Goal: Task Accomplishment & Management: Complete application form

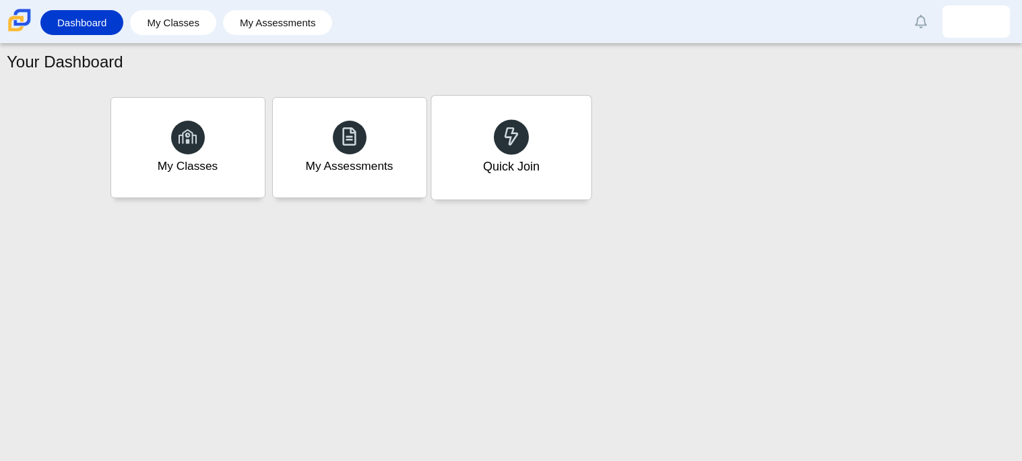
click at [540, 189] on div "Quick Join" at bounding box center [511, 148] width 160 height 104
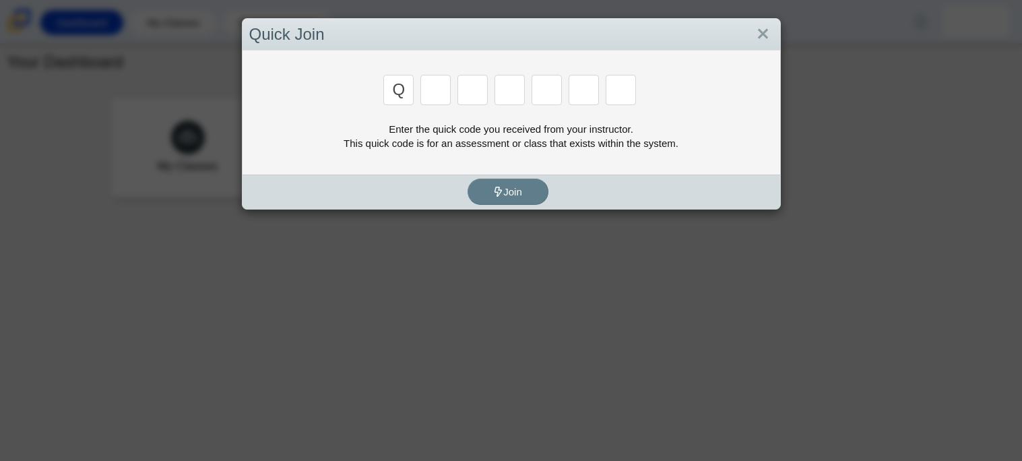
type input "q"
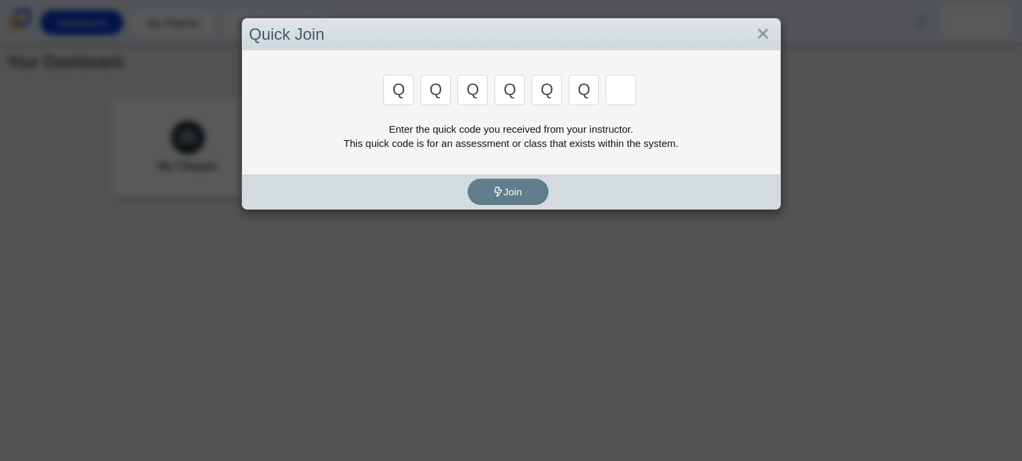
type input "q"
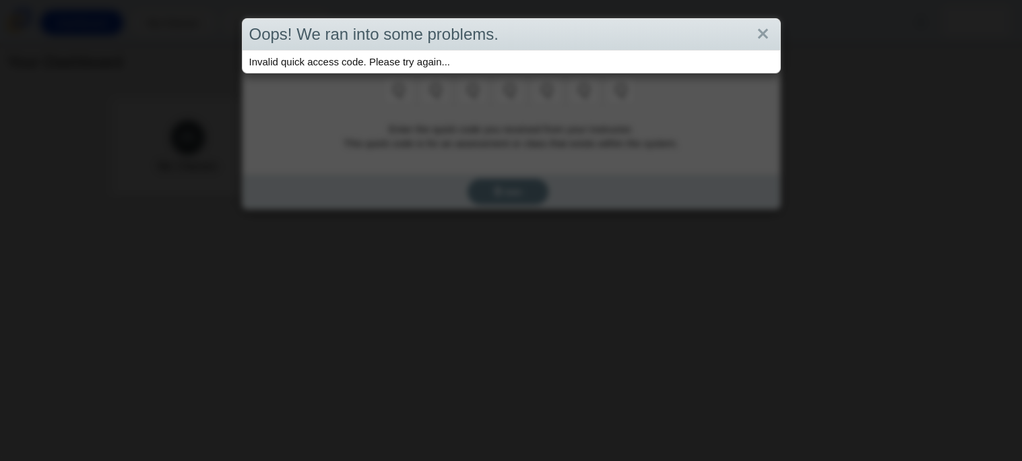
type input "q"
click at [763, 32] on link "Close" at bounding box center [762, 34] width 21 height 23
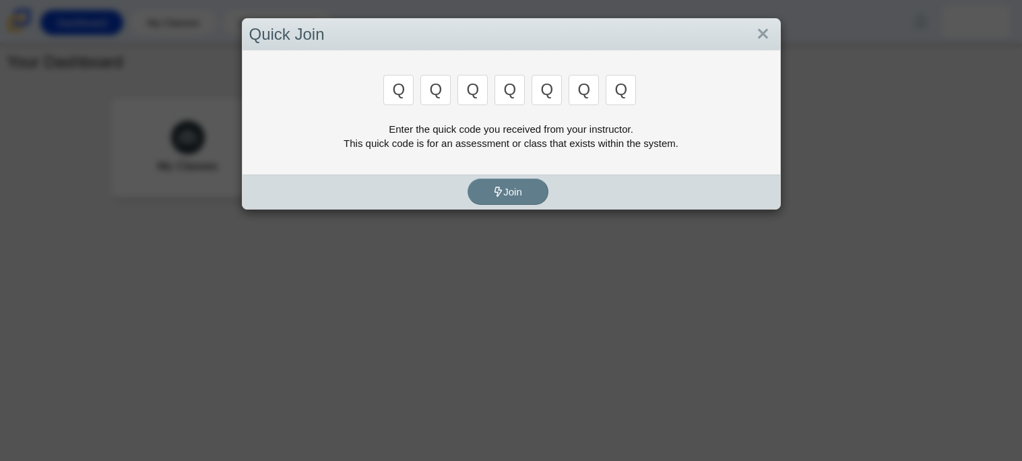
click at [763, 32] on link "Close" at bounding box center [762, 34] width 21 height 23
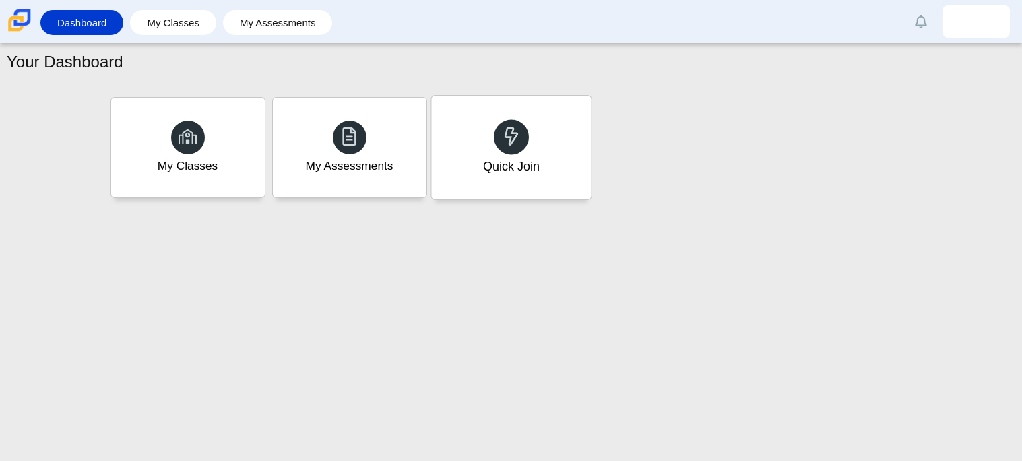
click at [506, 159] on div "Quick Join" at bounding box center [510, 167] width 57 height 18
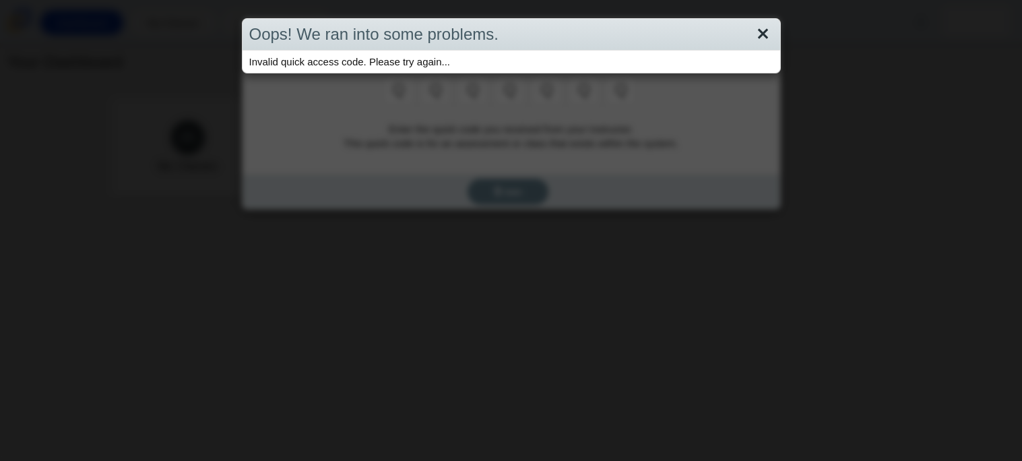
click at [765, 28] on link "Close" at bounding box center [762, 34] width 21 height 23
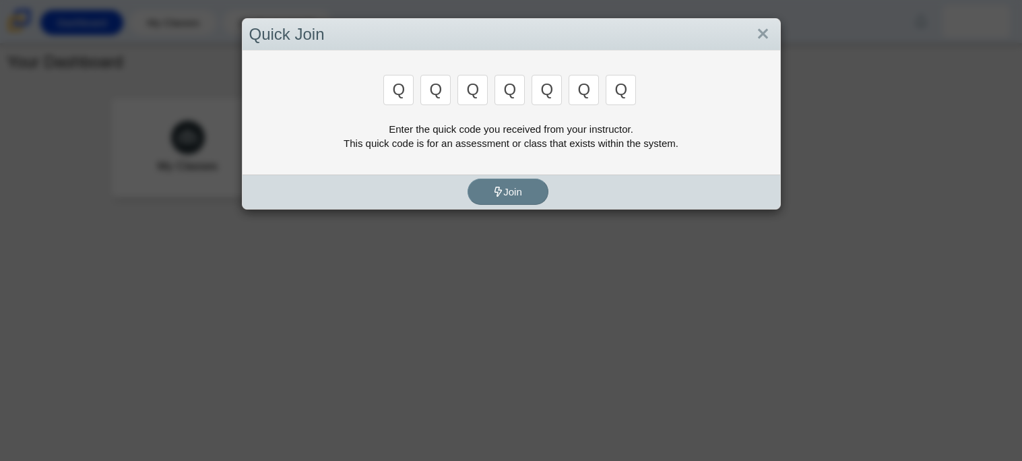
click at [399, 89] on input "q" at bounding box center [398, 90] width 30 height 30
type input "2"
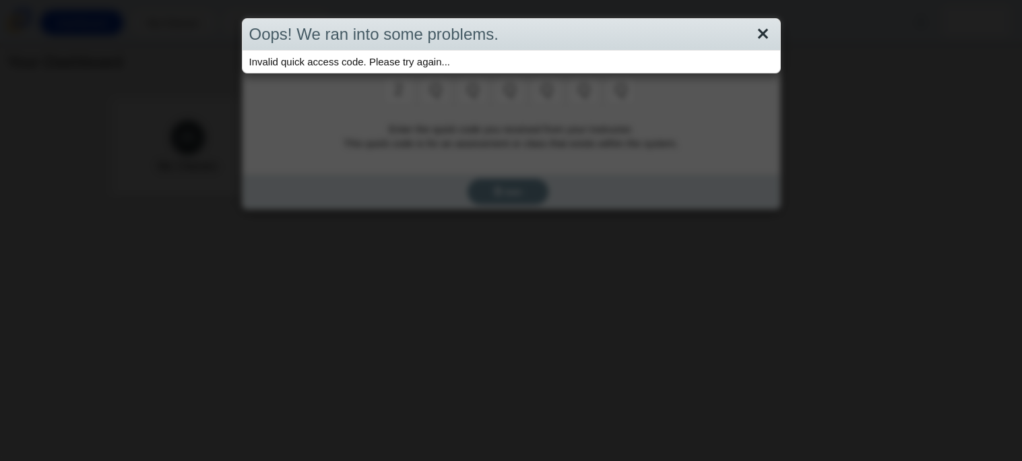
click at [763, 29] on link "Close" at bounding box center [762, 34] width 21 height 23
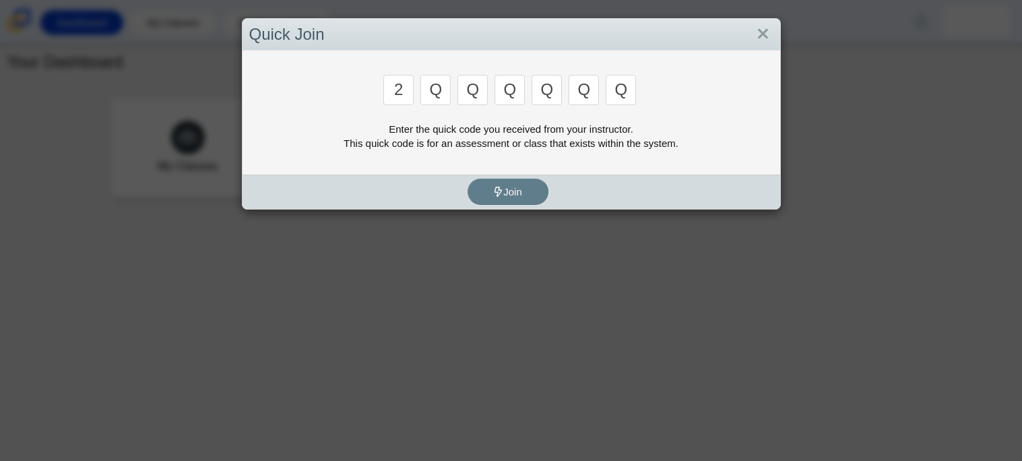
drag, startPoint x: 429, startPoint y: 91, endPoint x: 624, endPoint y: 88, distance: 195.4
click at [641, 91] on div "2 q q q q q q" at bounding box center [511, 91] width 524 height 33
click at [628, 86] on input "q" at bounding box center [621, 90] width 30 height 30
click at [624, 88] on input "q" at bounding box center [621, 90] width 30 height 30
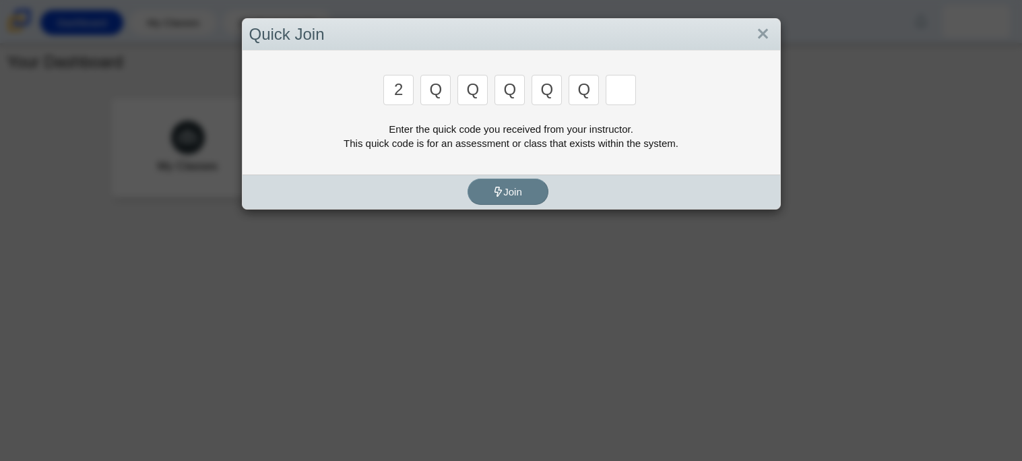
click at [624, 88] on input "Enter Access Code Digit 7" at bounding box center [621, 90] width 30 height 30
type input "2"
type input "c"
type input "u"
type input "p"
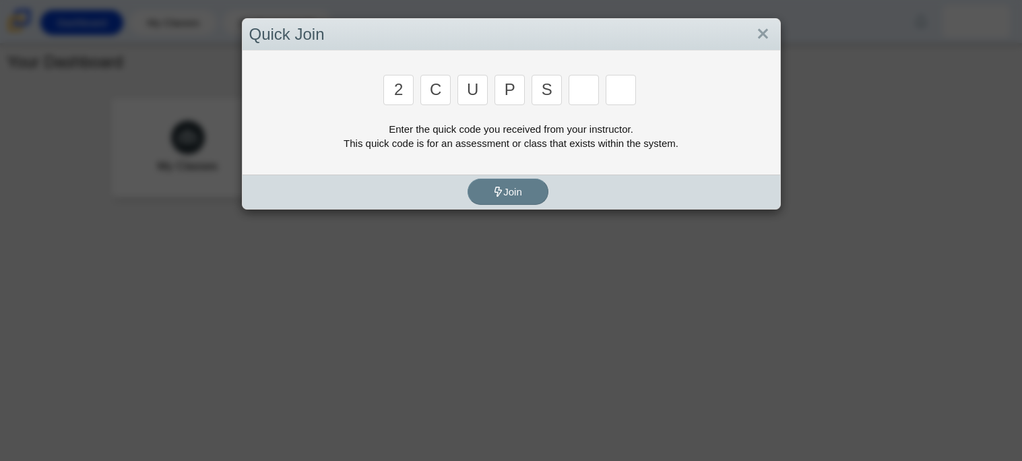
type input "s"
type input "4"
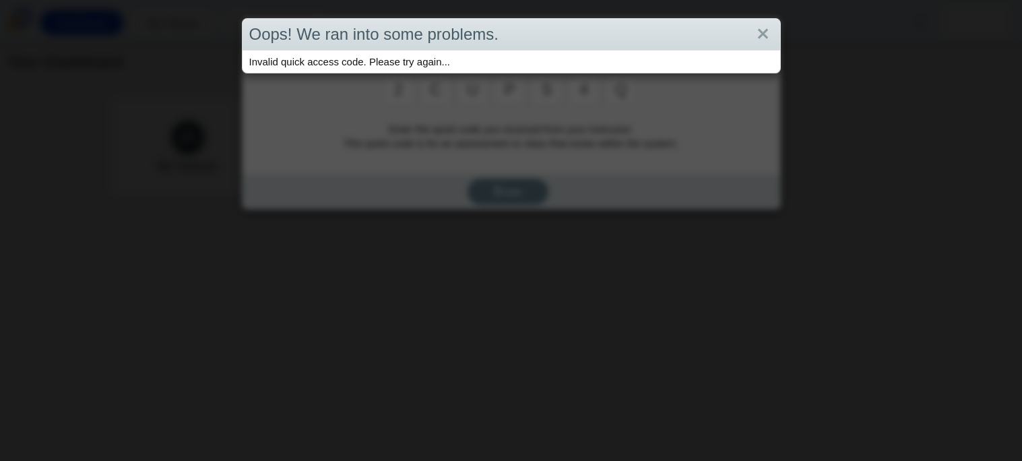
type input "q"
click at [758, 42] on link "Close" at bounding box center [762, 34] width 21 height 23
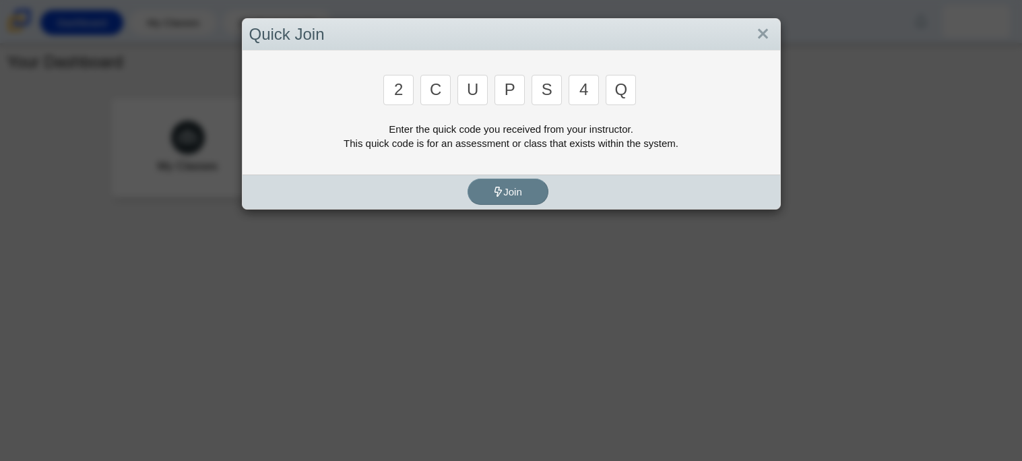
click at [626, 92] on input "q" at bounding box center [621, 90] width 30 height 30
type input "a"
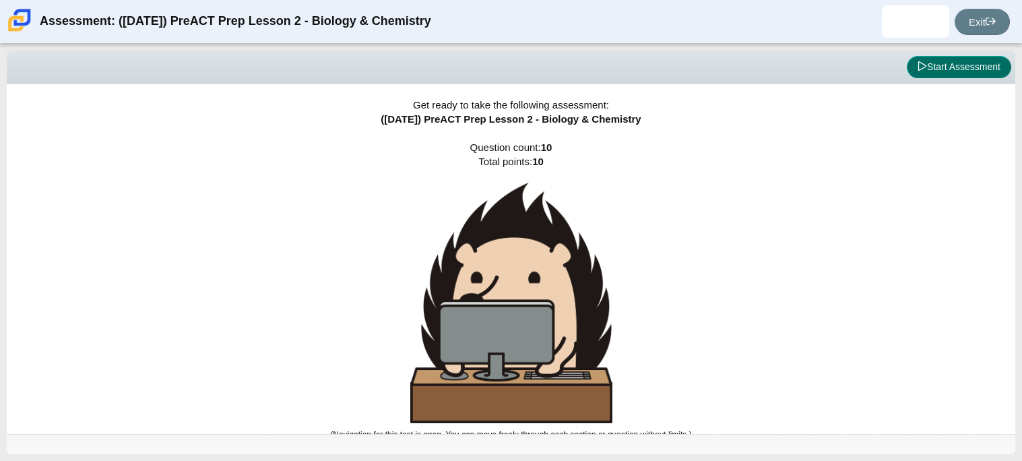
click at [948, 65] on button "Start Assessment" at bounding box center [959, 67] width 104 height 23
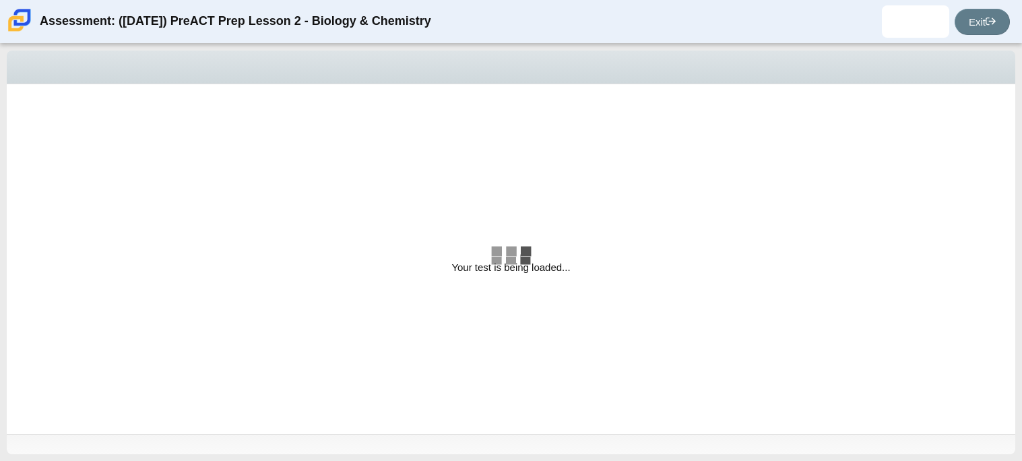
select select "88c27e0d-eae0-4ba9-ac20-9160ce6547ef"
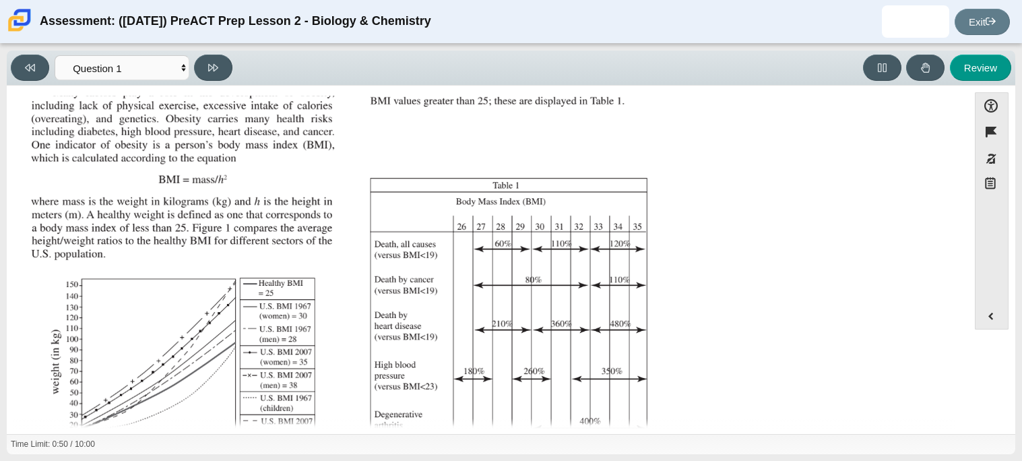
scroll to position [286, 0]
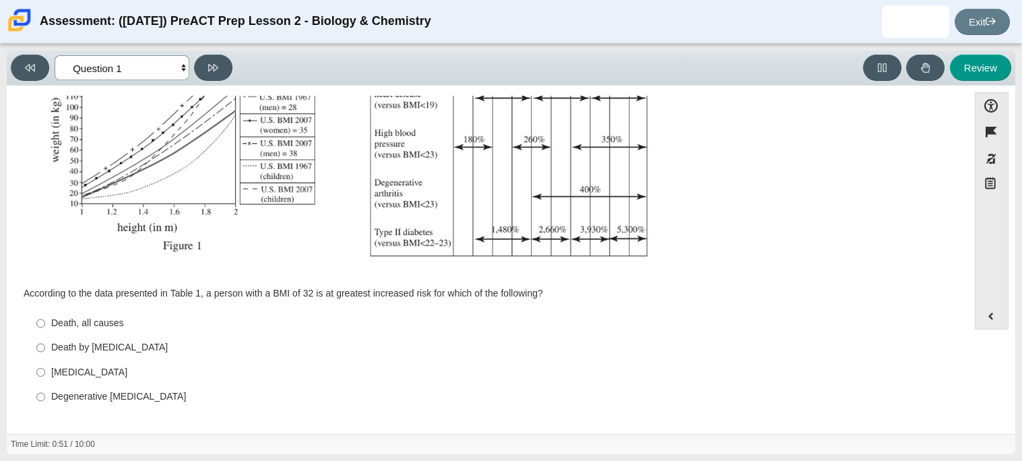
click at [146, 77] on select "Questions Question 1 Question 2 Question 3 Question 4 Question 5 Question 6 Que…" at bounding box center [122, 67] width 135 height 25
click at [159, 72] on select "Questions Question 1 Question 2 Question 3 Question 4 Question 5 Question 6 Que…" at bounding box center [122, 67] width 135 height 25
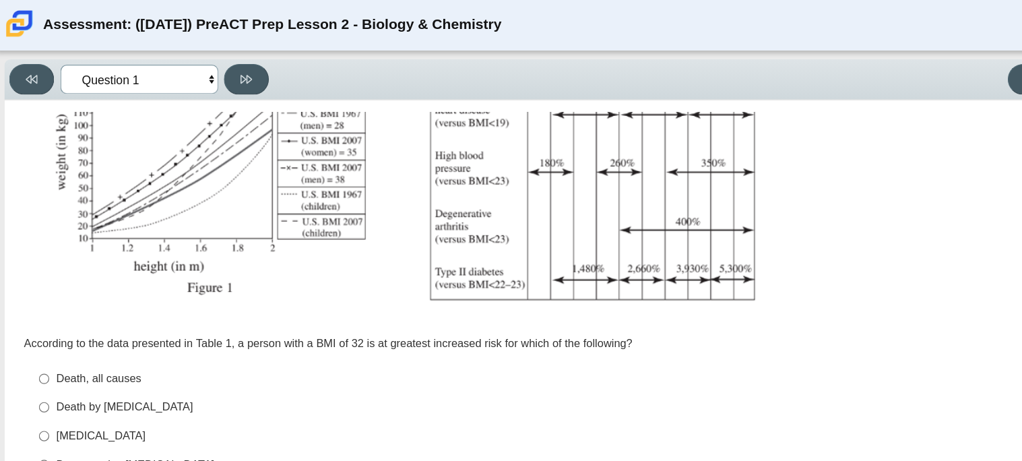
scroll to position [283, 0]
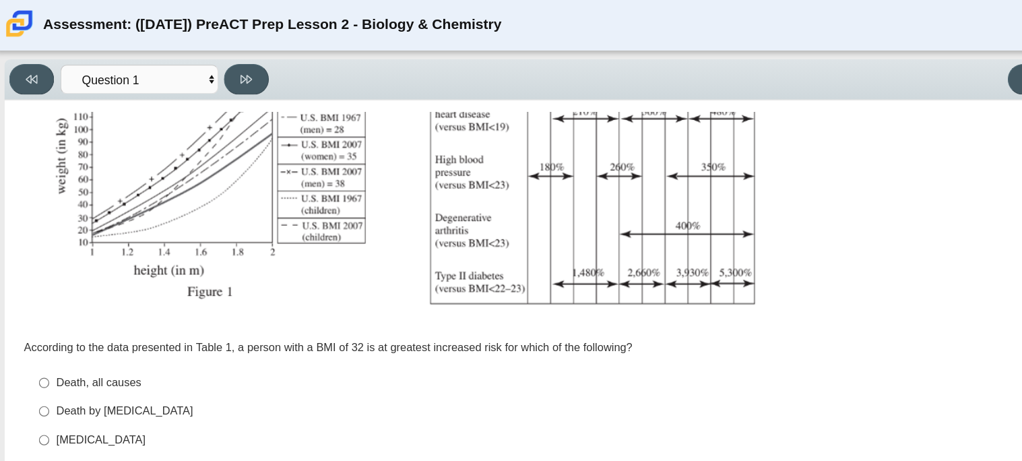
click at [97, 329] on div "Death, all causes" at bounding box center [497, 326] width 893 height 13
click at [45, 329] on input "Death, all causes Death, all causes" at bounding box center [40, 327] width 9 height 24
radio input "true"
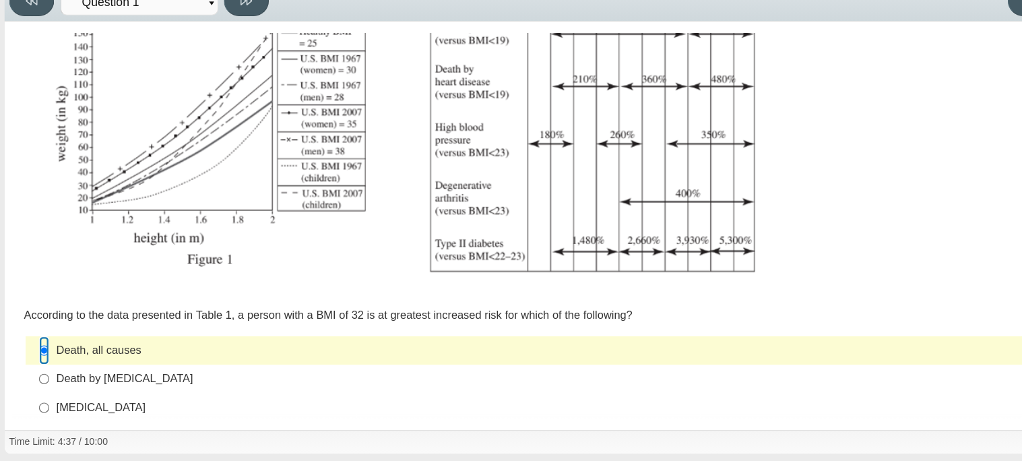
scroll to position [0, 0]
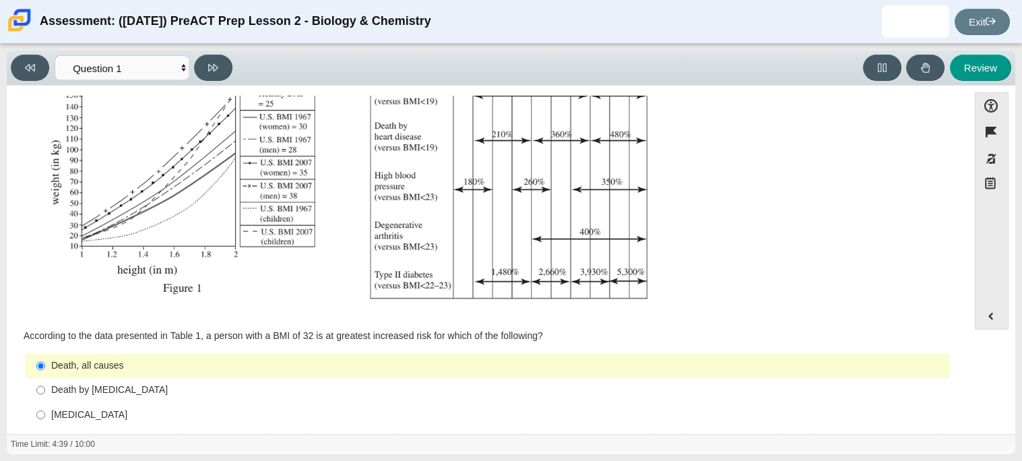
click at [205, 86] on div "Accessibility options 04:39 / 10:00 Close Color scheme Font size Zoom Change th…" at bounding box center [511, 260] width 1008 height 348
click at [218, 70] on button at bounding box center [213, 68] width 38 height 26
select select "f31ee183-ab53-48c9-9374-3a18949ab500"
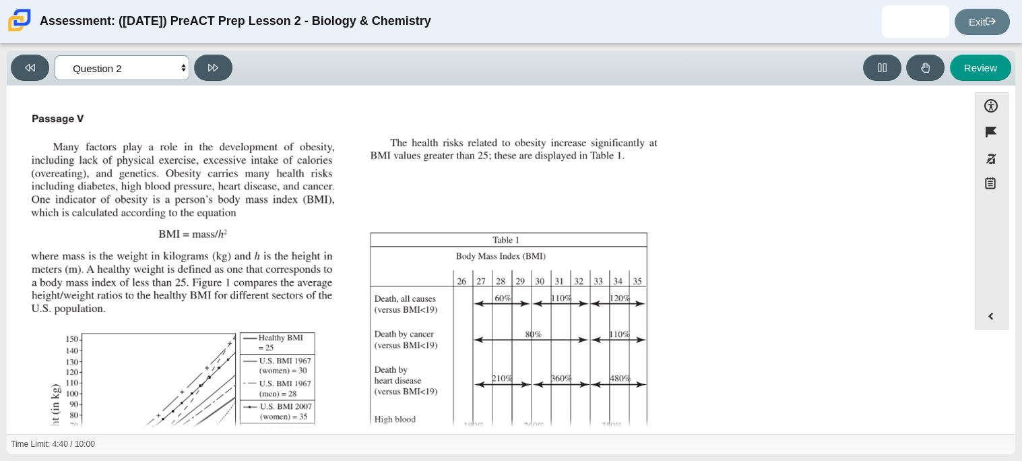
click at [131, 79] on select "Questions Question 1 Question 2 Question 3 Question 4 Question 5 Question 6 Que…" at bounding box center [122, 67] width 135 height 25
click at [157, 73] on select "Questions Question 1 Question 2 Question 3 Question 4 Question 5 Question 6 Que…" at bounding box center [122, 67] width 135 height 25
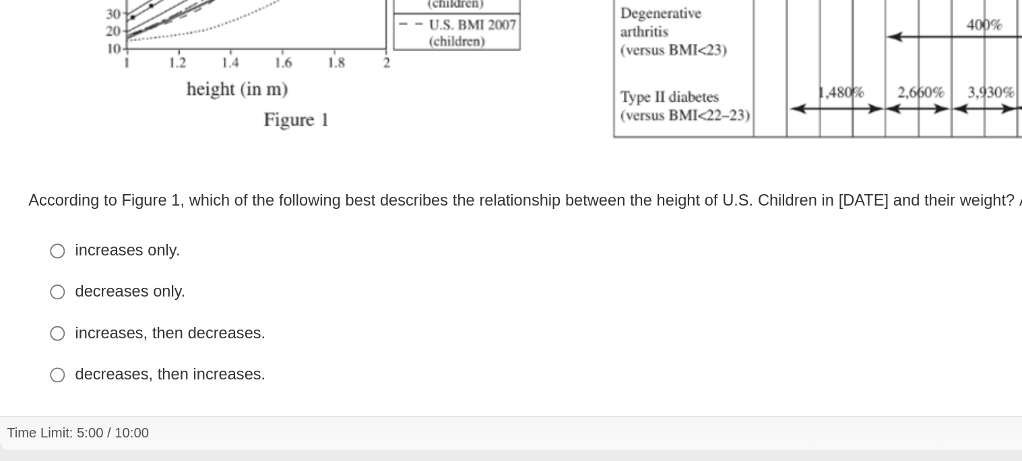
scroll to position [272, 0]
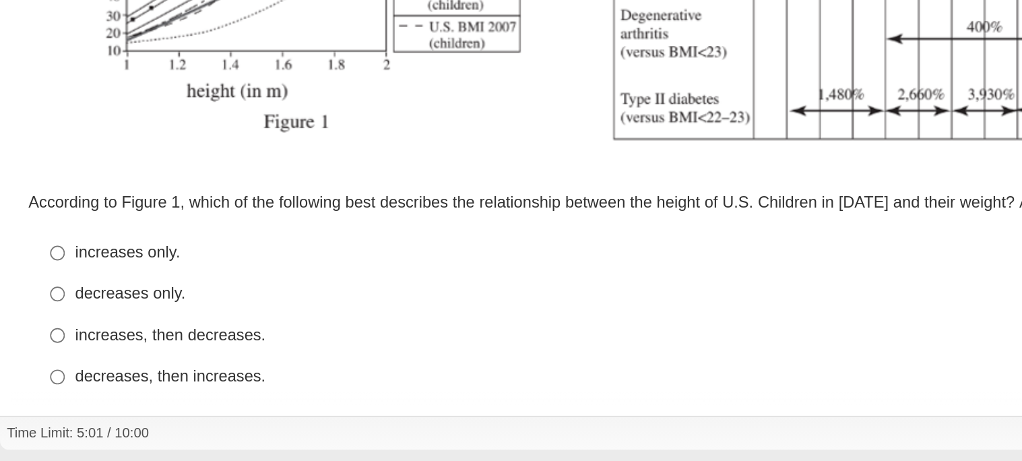
click at [70, 337] on div "increases only." at bounding box center [497, 337] width 893 height 13
click at [45, 337] on input "increases only. increases only." at bounding box center [40, 337] width 9 height 24
radio input "true"
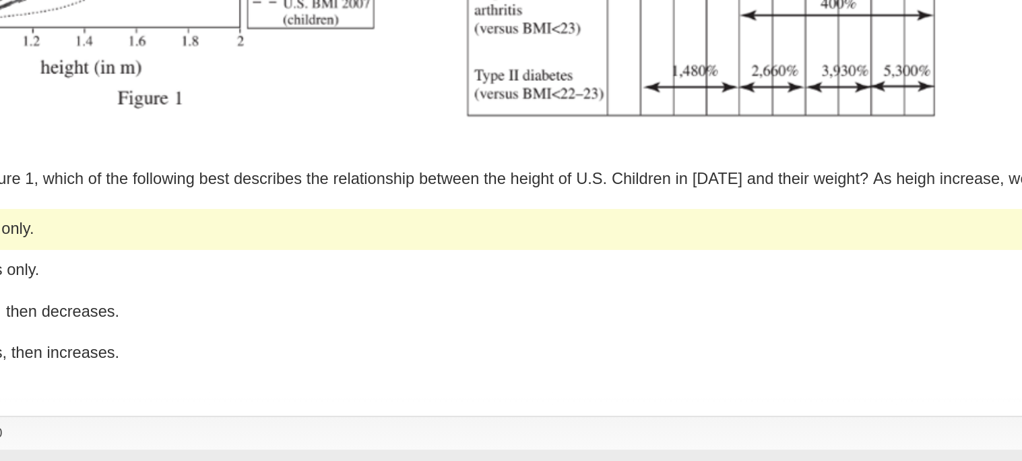
scroll to position [0, 0]
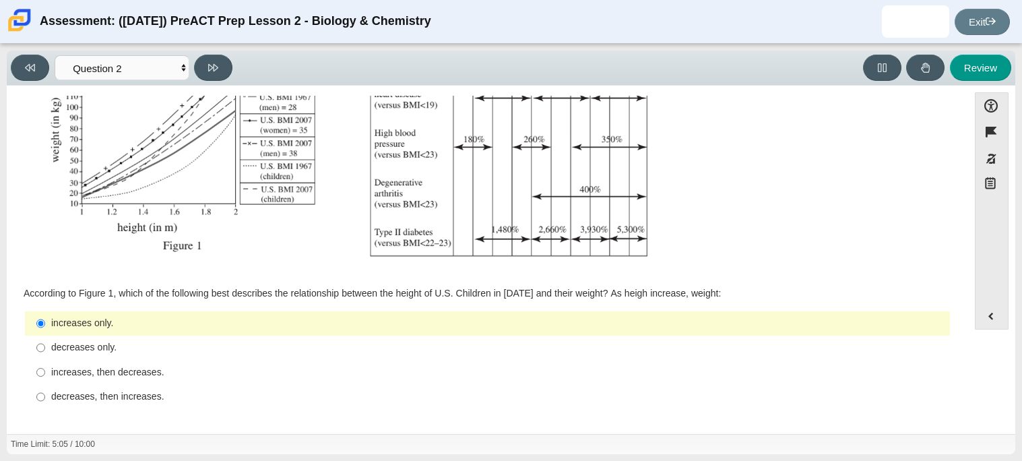
click at [228, 56] on div "Viewing Question 2 of 10 in Pacing Mode Questions Question 1 Question 2 Questio…" at bounding box center [124, 68] width 227 height 26
click at [220, 69] on button at bounding box center [213, 68] width 38 height 26
select select "45e82964-709e-4180-9336-970e18221224"
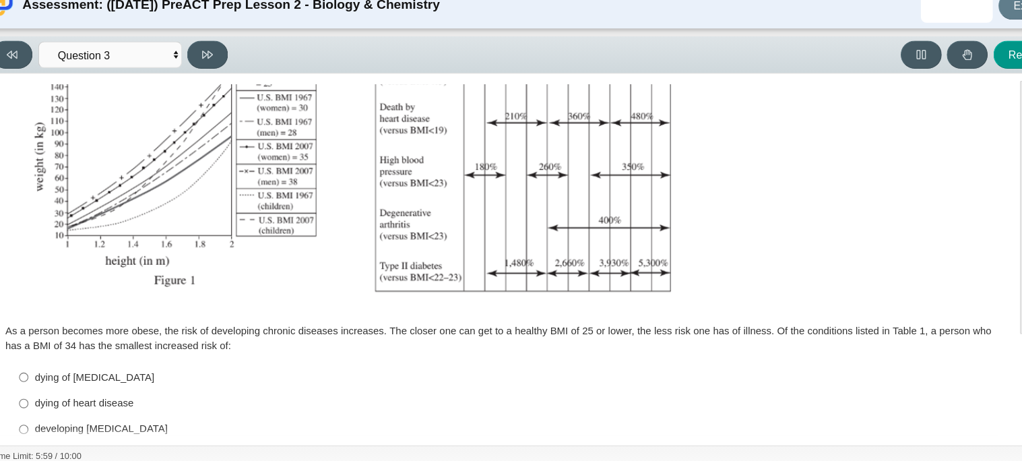
scroll to position [300, 0]
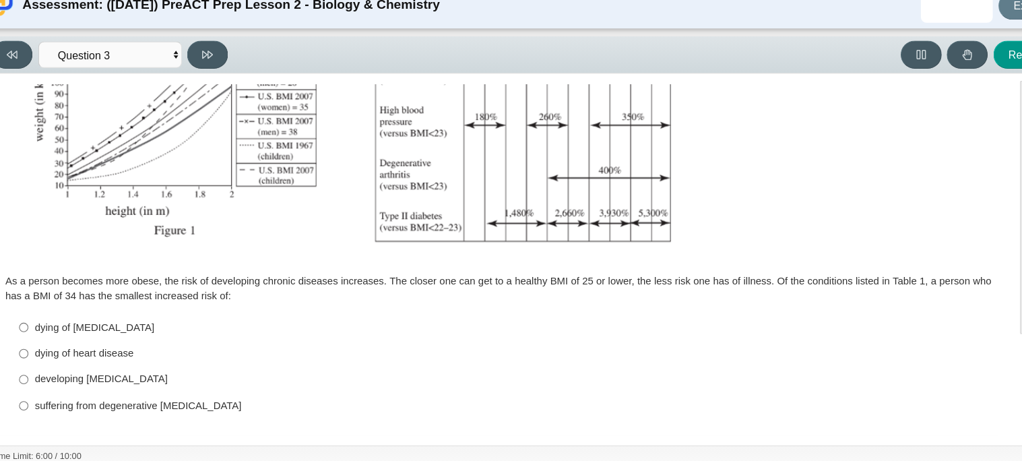
click at [92, 333] on label "dying of cancer dying of cancer" at bounding box center [488, 323] width 923 height 24
click at [45, 333] on input "dying of cancer dying of cancer" at bounding box center [40, 323] width 9 height 24
radio input "true"
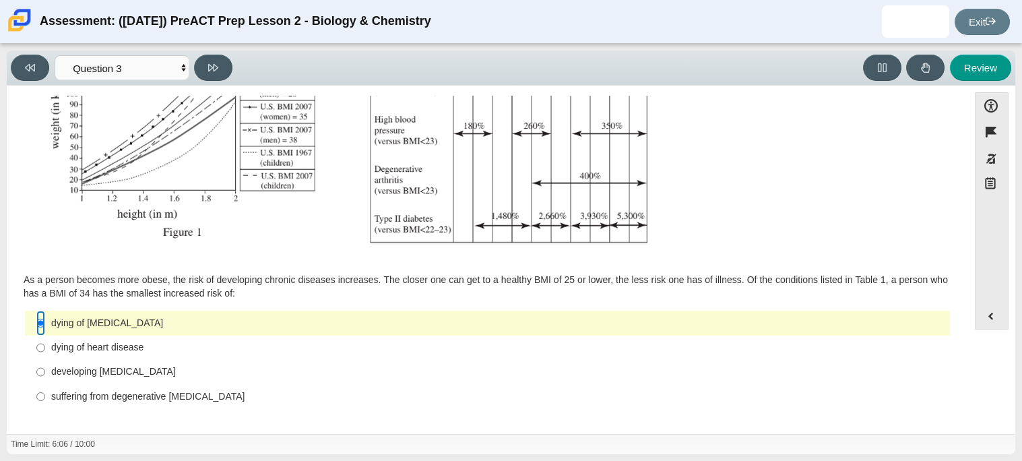
scroll to position [0, 0]
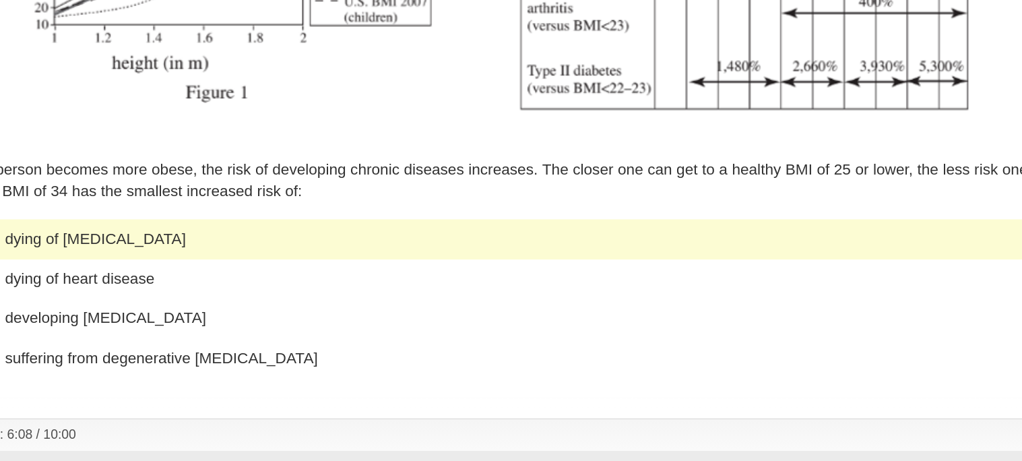
click at [130, 355] on label "dying of heart disease dying of heart disease" at bounding box center [488, 347] width 923 height 24
click at [45, 355] on input "dying of heart disease dying of heart disease" at bounding box center [40, 347] width 9 height 24
radio input "true"
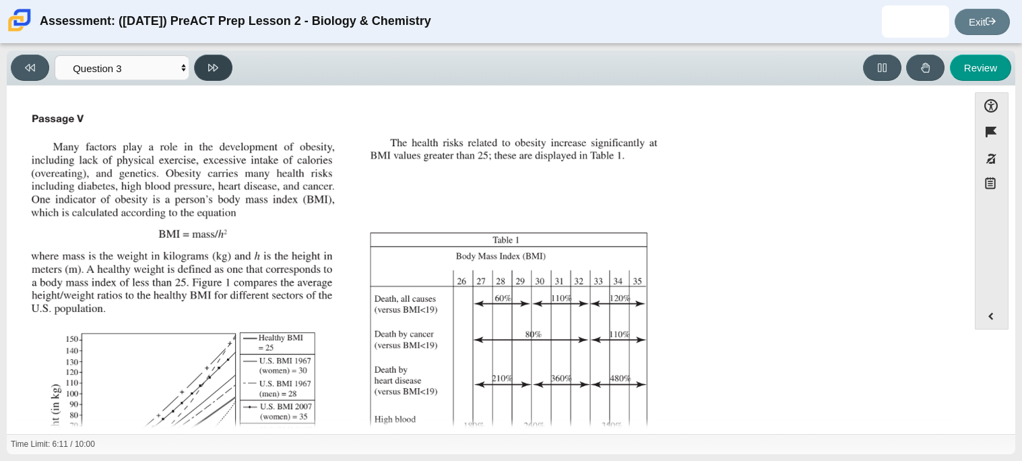
click at [207, 67] on button at bounding box center [213, 68] width 38 height 26
select select "71dcacfe-cf8b-4cdc-be22-b82c8aec5da2"
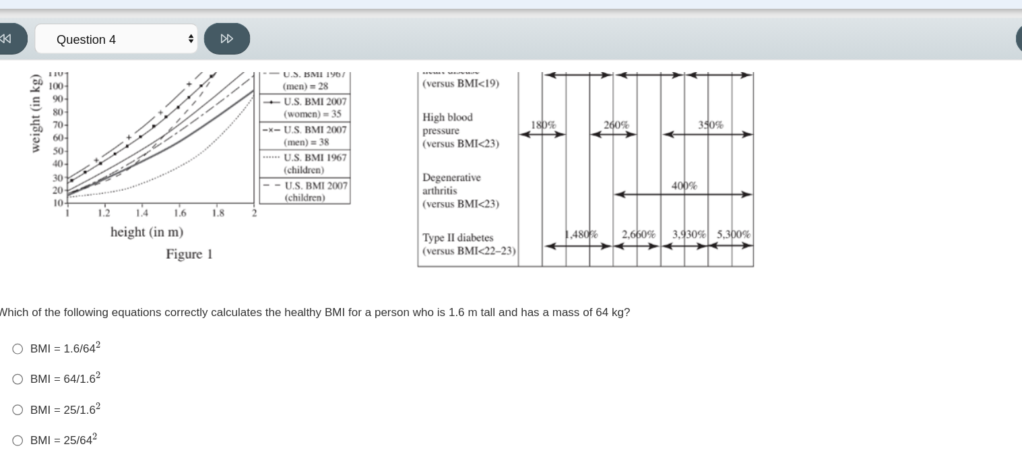
scroll to position [288, 0]
click at [150, 203] on img "Assessment items" at bounding box center [346, 46] width 641 height 452
click at [67, 349] on div "BMI = 64/1.6 2" at bounding box center [497, 347] width 893 height 14
click at [45, 349] on input "BMI = 64/1.6 2 BMI = 64/1.62" at bounding box center [40, 347] width 9 height 25
radio input "true"
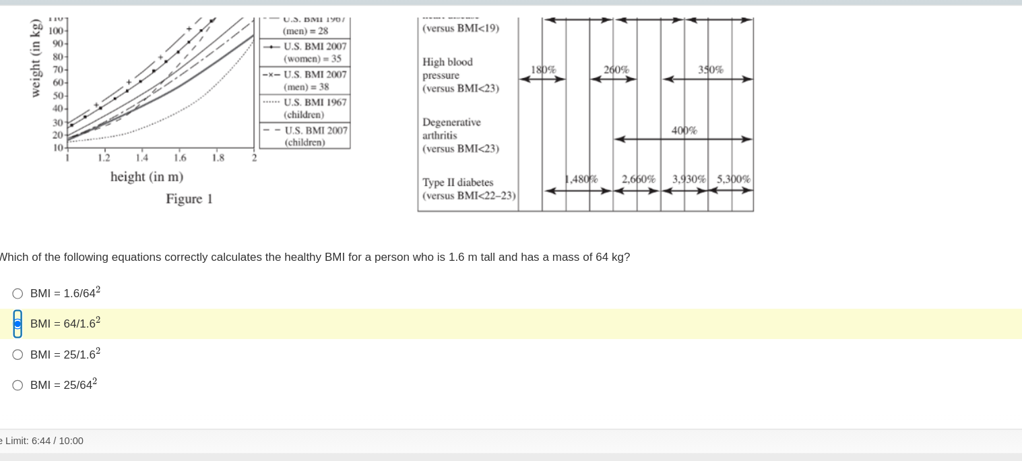
scroll to position [0, 0]
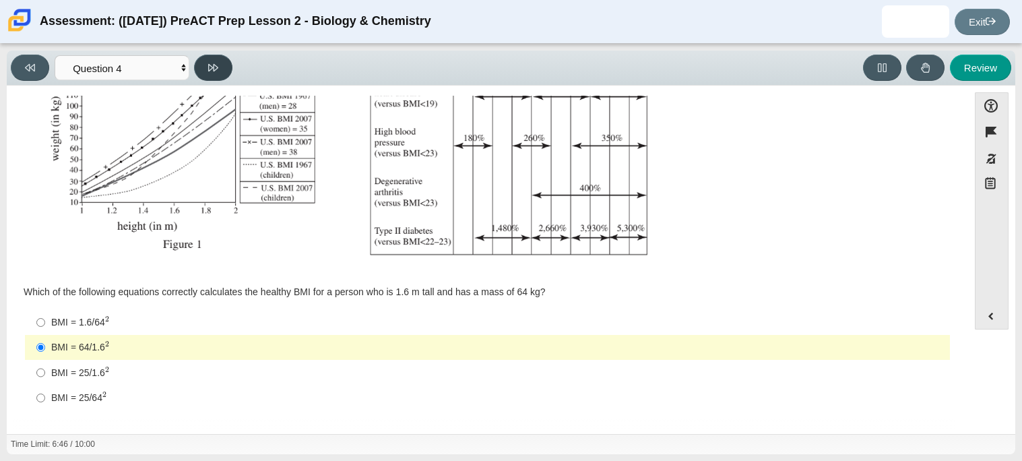
click at [220, 60] on button at bounding box center [213, 68] width 38 height 26
select select "c6558c8b-086a-4b4c-b582-9428309971ba"
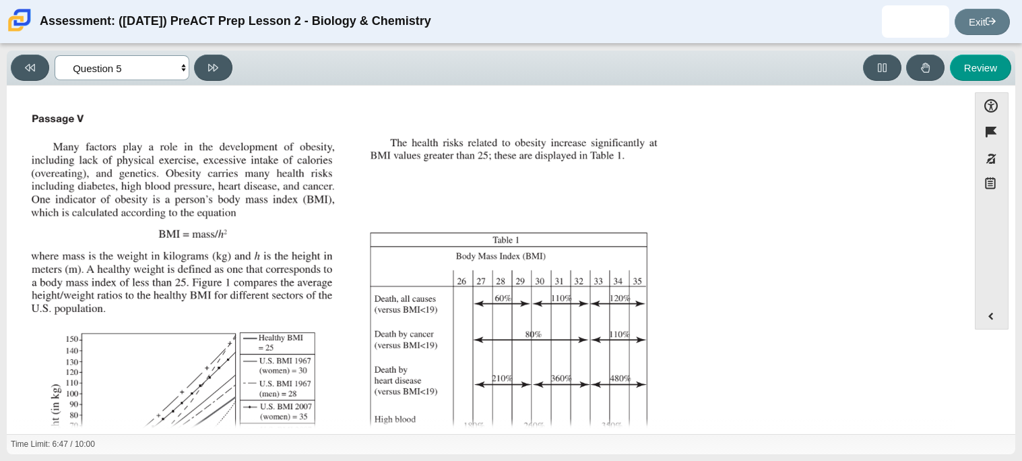
click at [162, 65] on select "Questions Question 1 Question 2 Question 3 Question 4 Question 5 Question 6 Que…" at bounding box center [122, 67] width 135 height 25
click at [168, 70] on select "Questions Question 1 Question 2 Question 3 Question 4 Question 5 Question 6 Que…" at bounding box center [122, 67] width 135 height 25
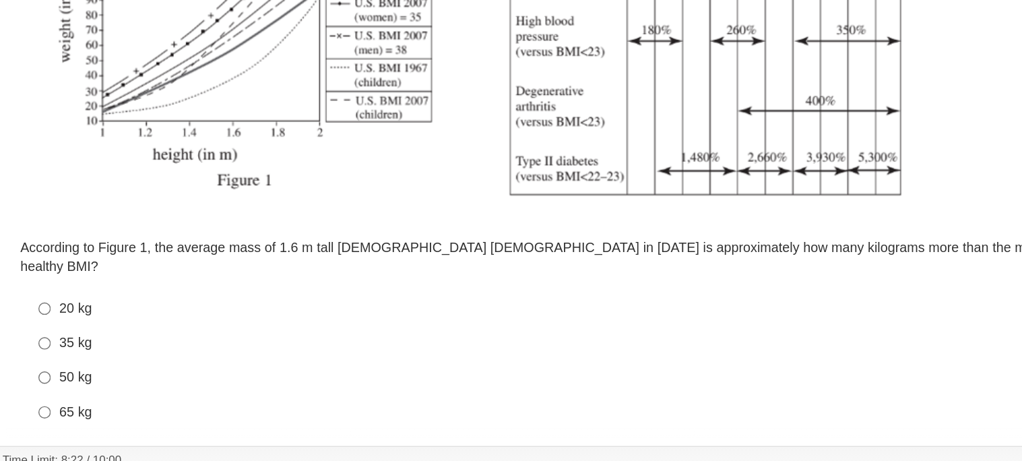
click at [138, 307] on div "According to Figure 1, the average mass of 1.6 m tall American male in 2007 is …" at bounding box center [487, 355] width 927 height 137
click at [131, 294] on div "According to Figure 1, the average mass of 1.6 m tall American male in 2007 is …" at bounding box center [487, 300] width 927 height 26
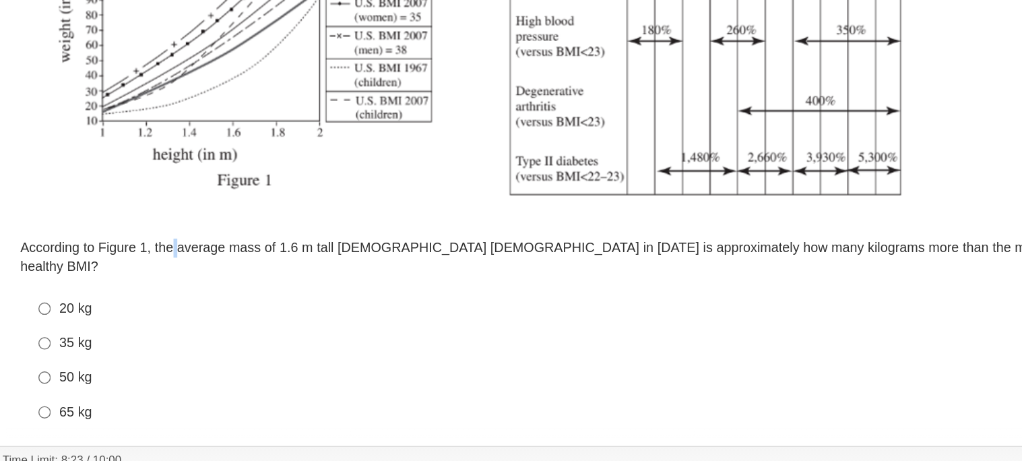
click at [131, 294] on div "According to Figure 1, the average mass of 1.6 m tall American male in 2007 is …" at bounding box center [487, 300] width 927 height 26
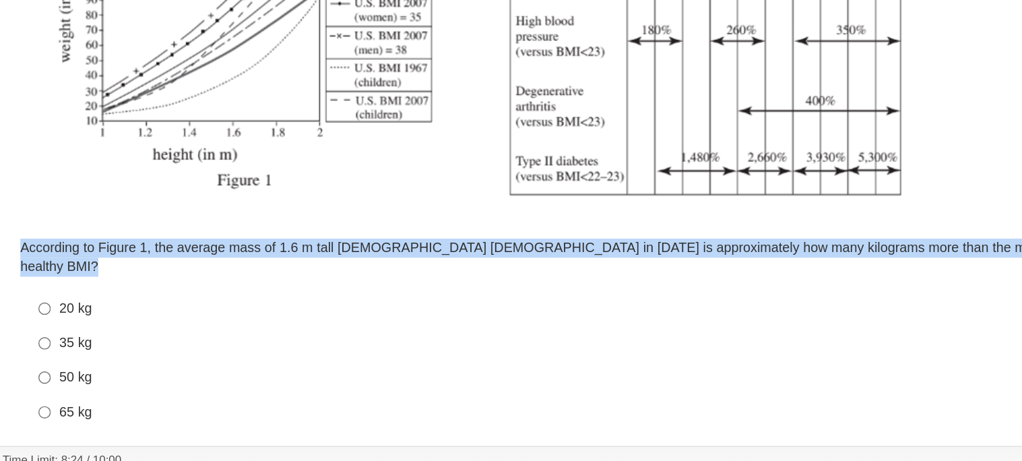
copy div "According to Figure 1, the average mass of 1.6 m tall American male in 2007 is …"
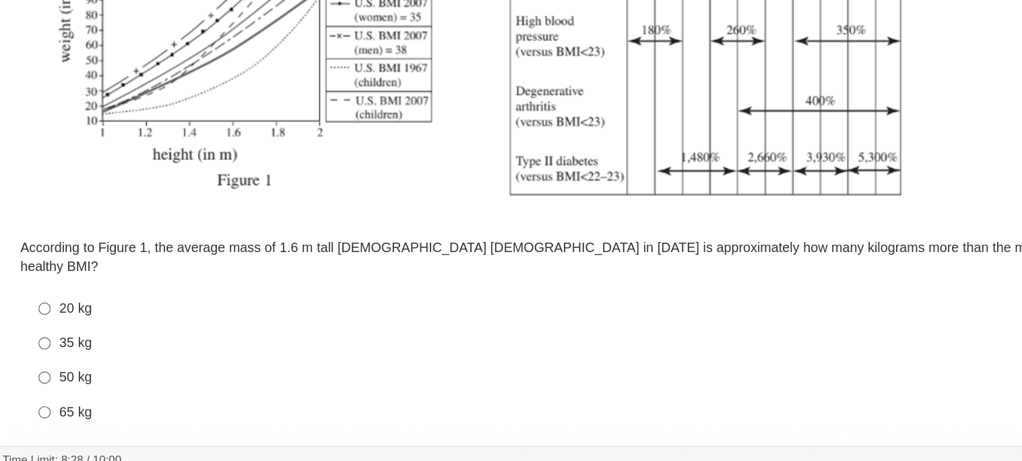
click at [281, 349] on label "35 kg 35 kg" at bounding box center [488, 361] width 923 height 24
click at [45, 349] on input "35 kg 35 kg" at bounding box center [40, 361] width 9 height 24
radio input "true"
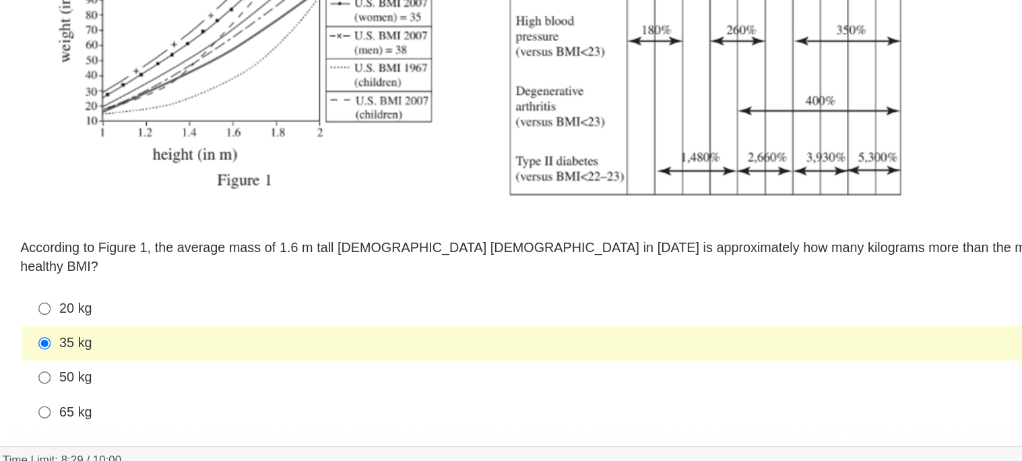
click at [266, 251] on img "Assessment items" at bounding box center [346, 48] width 641 height 452
click at [148, 330] on div "20 kg" at bounding box center [497, 336] width 893 height 13
click at [45, 327] on input "20 kg 20 kg" at bounding box center [40, 336] width 9 height 24
radio input "true"
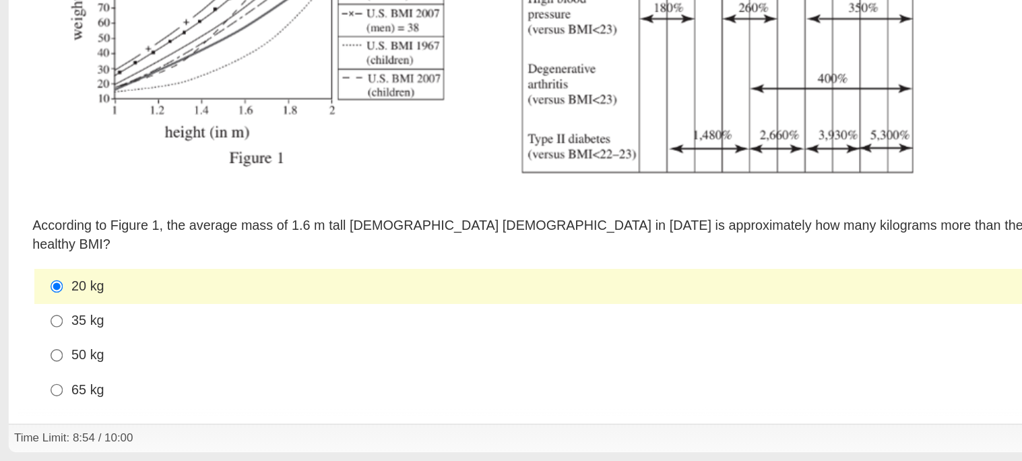
click at [69, 354] on div "35 kg" at bounding box center [497, 360] width 893 height 13
click at [45, 352] on input "35 kg 35 kg" at bounding box center [40, 361] width 9 height 24
radio input "true"
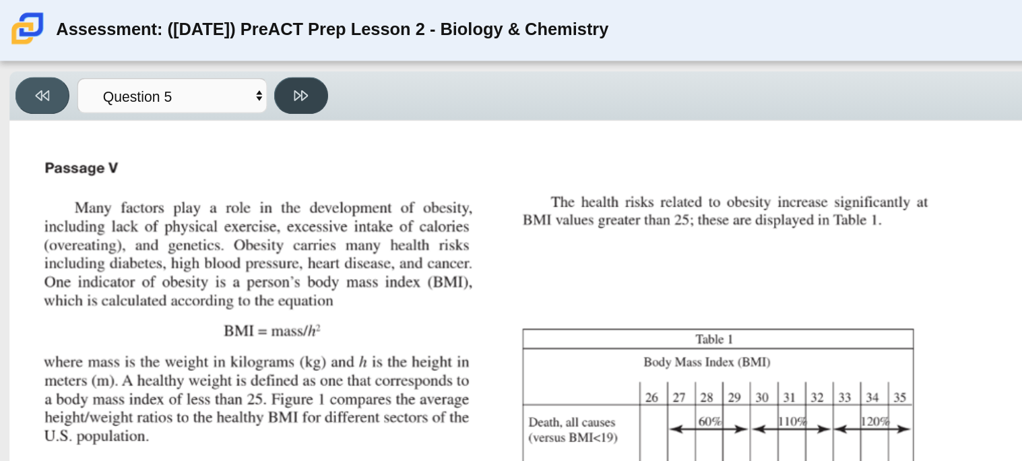
click at [201, 73] on button at bounding box center [213, 68] width 38 height 26
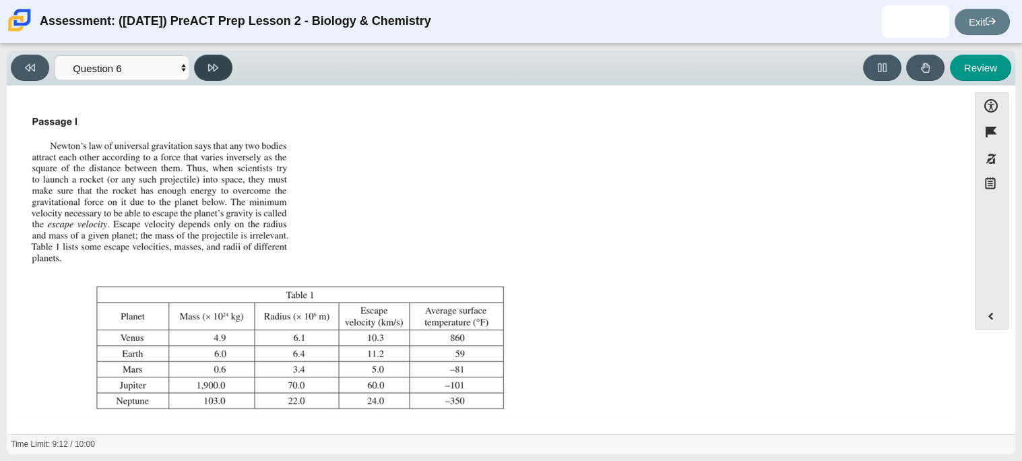
click at [222, 61] on button at bounding box center [213, 68] width 38 height 26
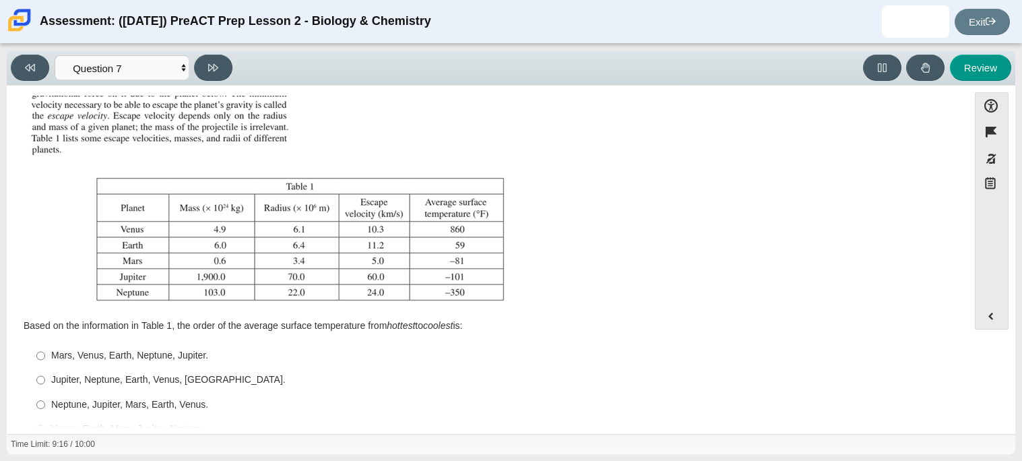
scroll to position [106, 0]
click at [18, 84] on div "Viewing Question 7 of 10 in Pacing Mode Questions Question 1 Question 2 Questio…" at bounding box center [511, 68] width 1008 height 35
click at [36, 59] on button at bounding box center [30, 68] width 38 height 26
select select "74d98ab6-2529-481e-9250-4e9263ec31cd"
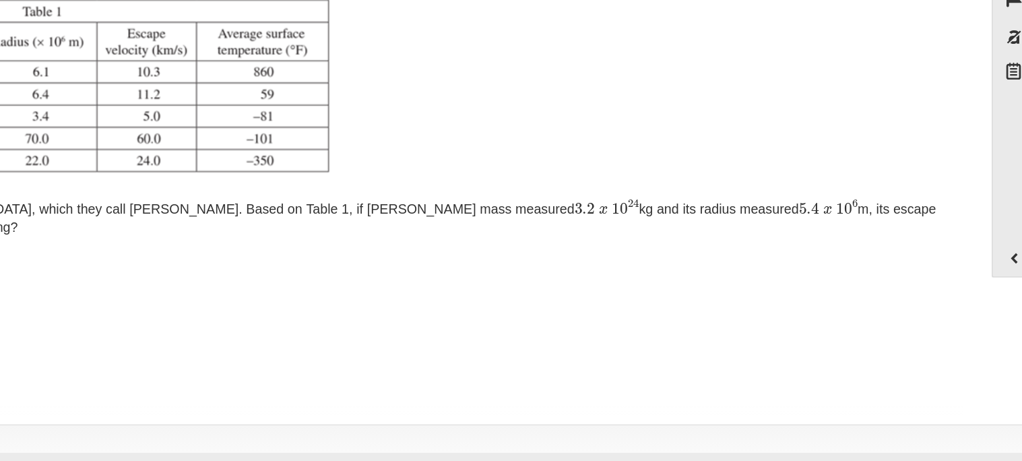
scroll to position [0, 0]
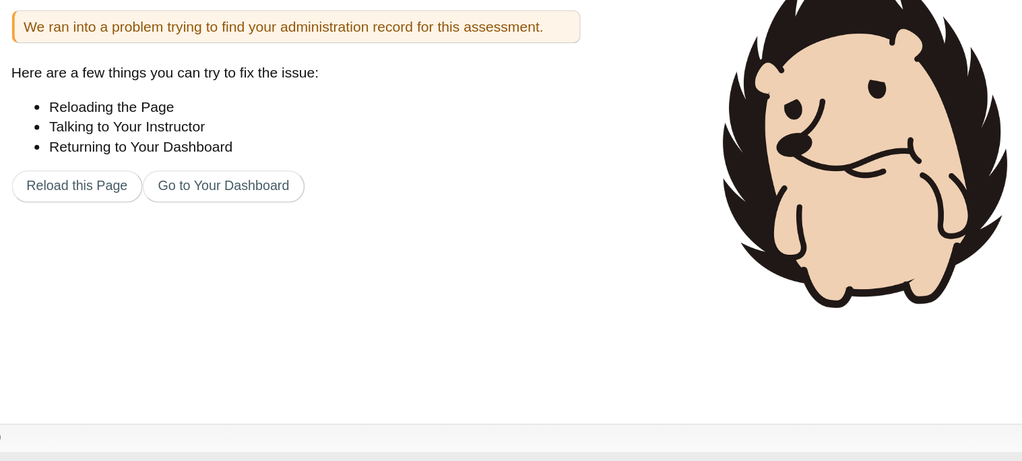
click at [475, 387] on div "Oops! We ran into some problems. Below is a short description of the issue we r…" at bounding box center [511, 259] width 1008 height 350
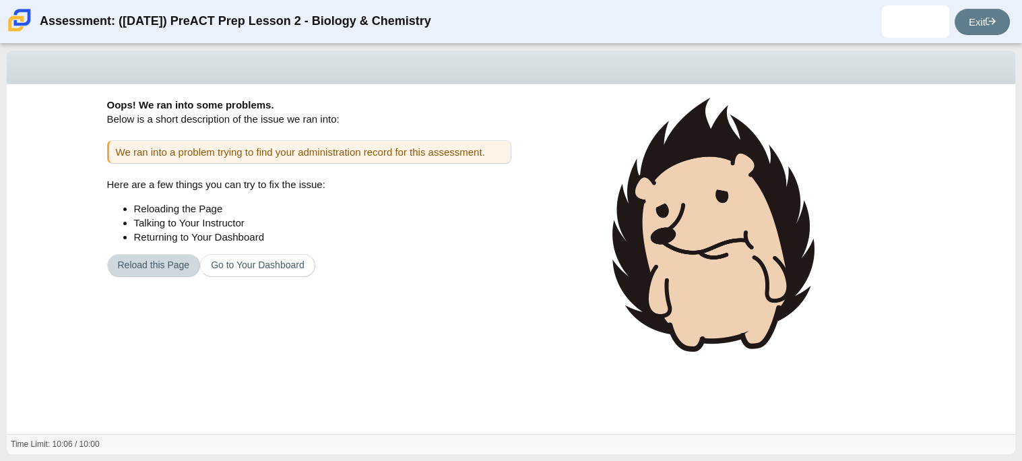
click at [185, 266] on button "Reload this Page" at bounding box center [154, 265] width 94 height 23
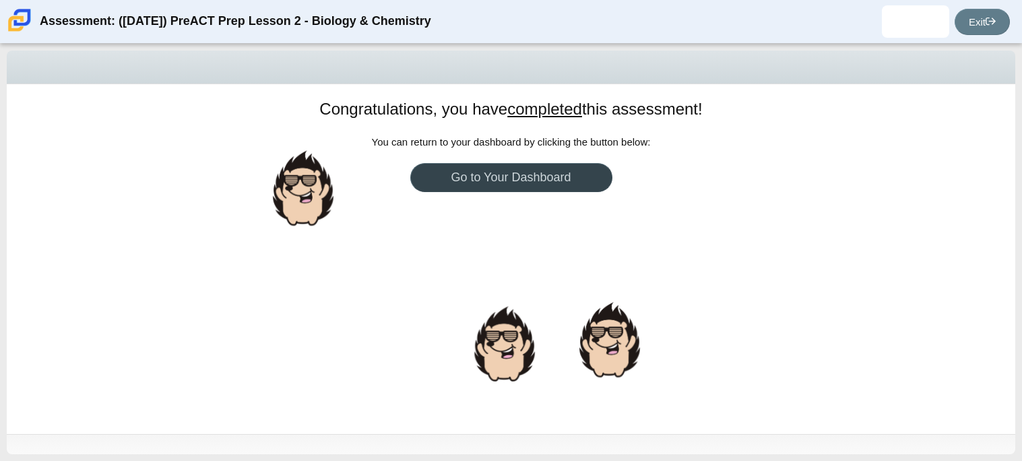
click at [442, 178] on link "Go to Your Dashboard" at bounding box center [511, 177] width 202 height 29
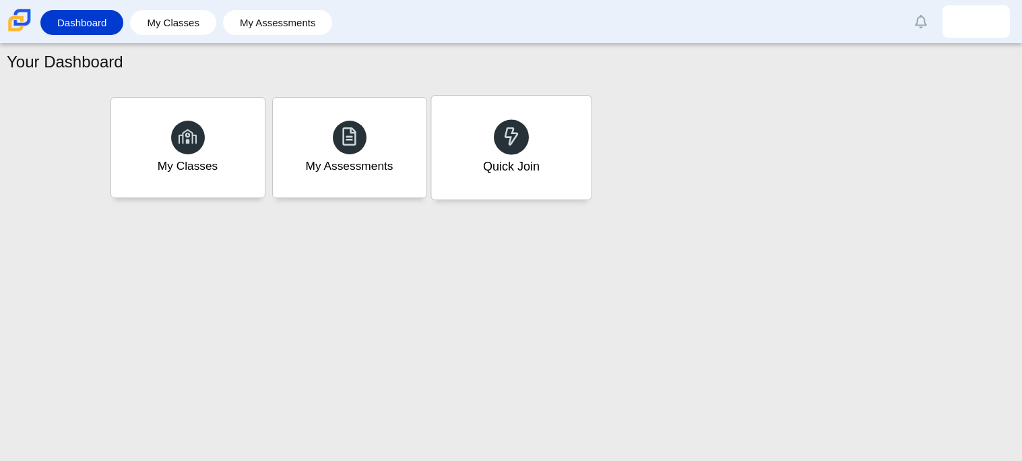
click at [472, 167] on div "Quick Join" at bounding box center [511, 148] width 160 height 104
